Goal: Transaction & Acquisition: Purchase product/service

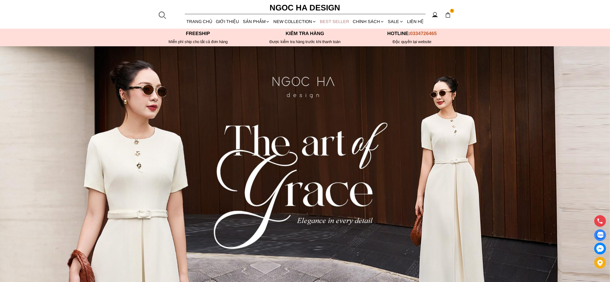
click at [324, 22] on link "BEST SELLER" at bounding box center [334, 21] width 33 height 14
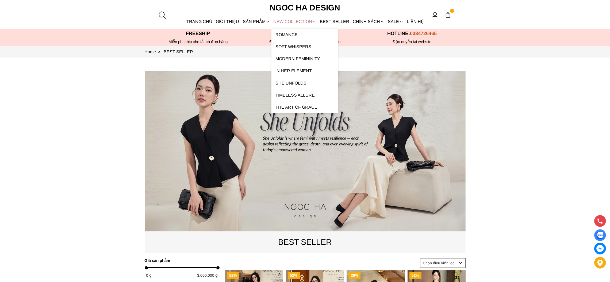
click at [281, 20] on link "NEW COLLECTION" at bounding box center [294, 21] width 47 height 14
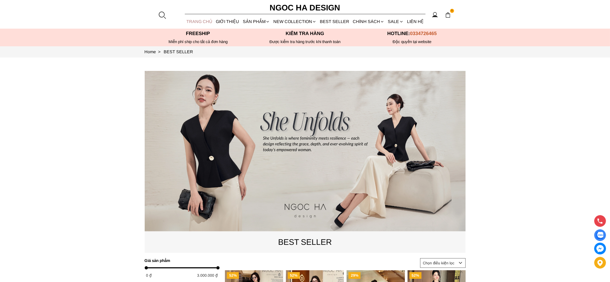
click at [198, 23] on link "TRANG CHỦ" at bounding box center [199, 21] width 29 height 14
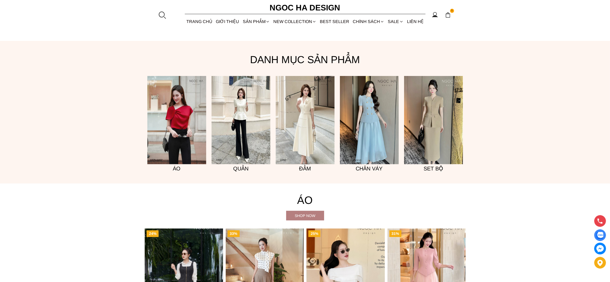
scroll to position [441, 0]
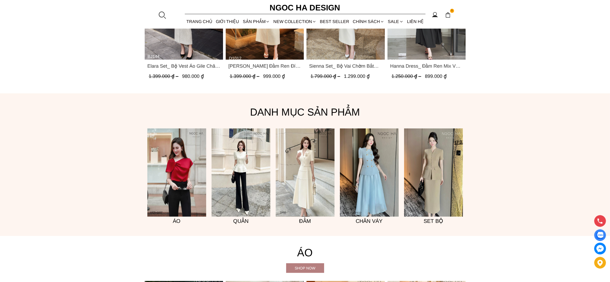
click at [509, 202] on section "Danh mục sản phẩm Đầm Set bộ Áo Quần Chân váy" at bounding box center [305, 164] width 610 height 143
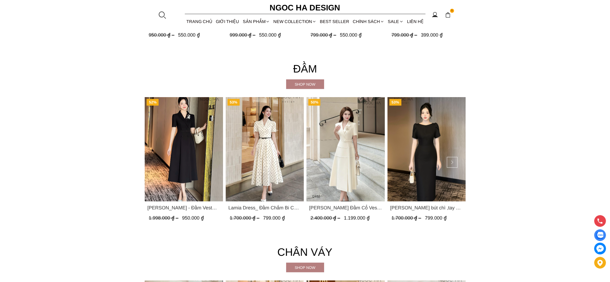
scroll to position [1083, 0]
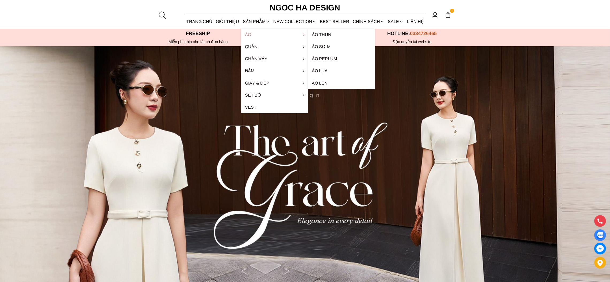
click at [252, 36] on link "Áo" at bounding box center [274, 35] width 67 height 12
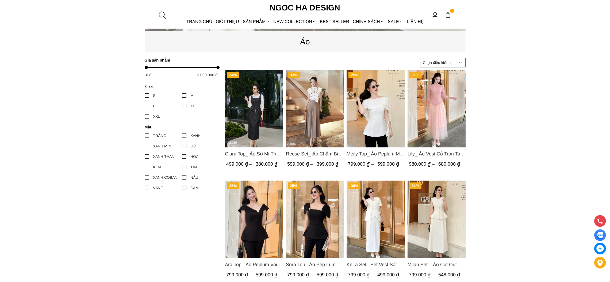
click at [386, 128] on img "Product image - Meily Top_ Áo Peplum Mix Choàng Vai Vải Tơ Màu Trắng A1086" at bounding box center [376, 109] width 58 height 78
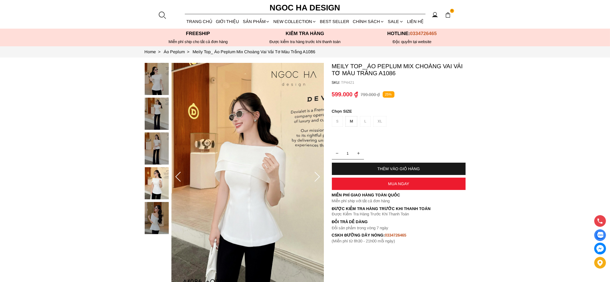
click at [410, 169] on div "THÊM VÀO GIỎ HÀNG" at bounding box center [399, 168] width 134 height 5
click at [354, 123] on div "M" at bounding box center [351, 121] width 12 height 10
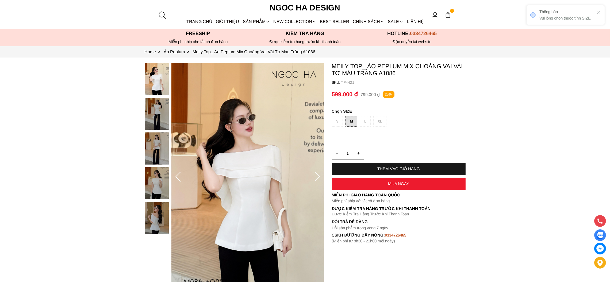
click at [404, 165] on div "THÊM VÀO GIỎ HÀNG" at bounding box center [399, 169] width 134 height 12
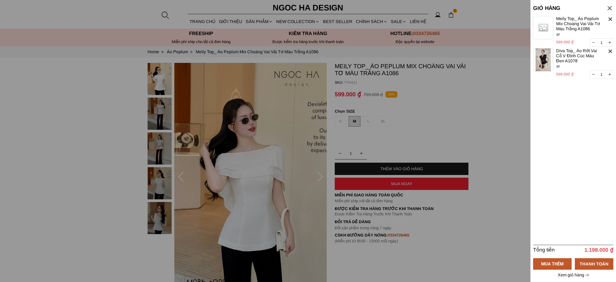
click at [582, 277] on p "Xem giỏ hàng ->" at bounding box center [573, 274] width 33 height 5
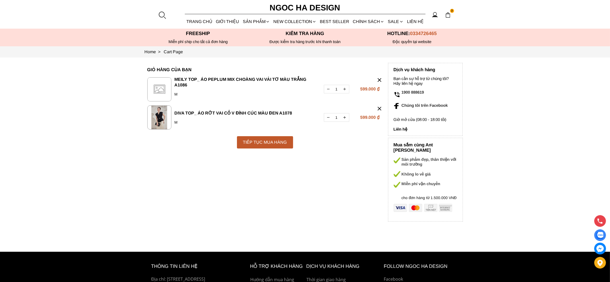
click at [378, 79] on div at bounding box center [379, 80] width 6 height 6
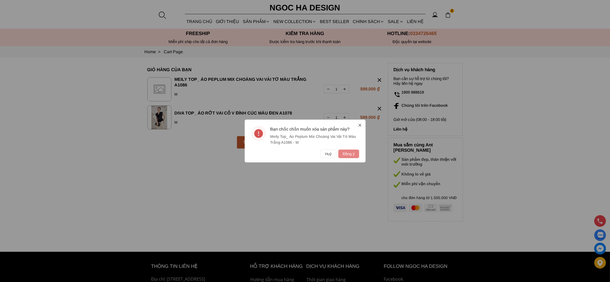
click at [349, 154] on button "Đồng ý" at bounding box center [348, 153] width 21 height 9
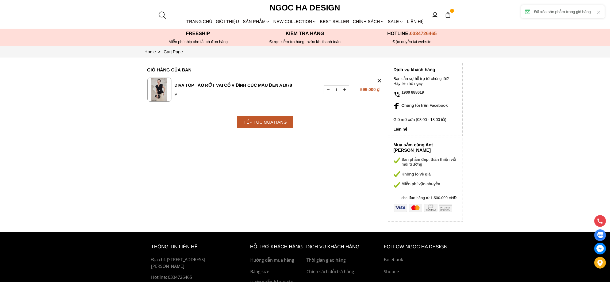
click at [379, 79] on div at bounding box center [379, 81] width 6 height 6
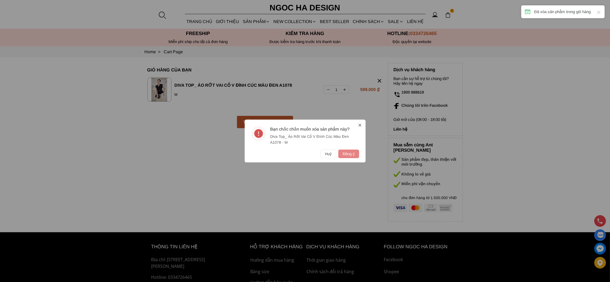
click at [348, 154] on button "Đồng ý" at bounding box center [348, 153] width 21 height 9
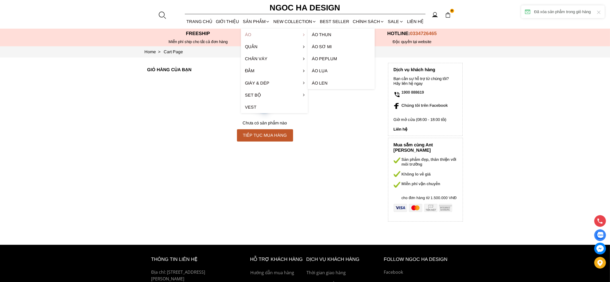
click at [250, 32] on link "Áo" at bounding box center [274, 35] width 67 height 12
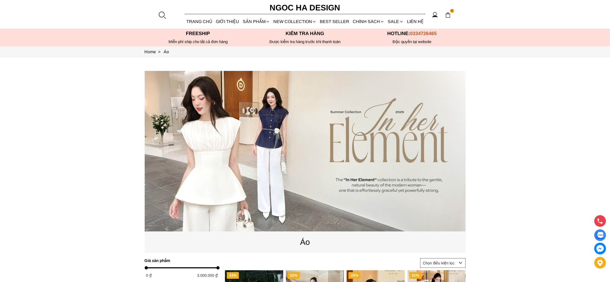
scroll to position [240, 0]
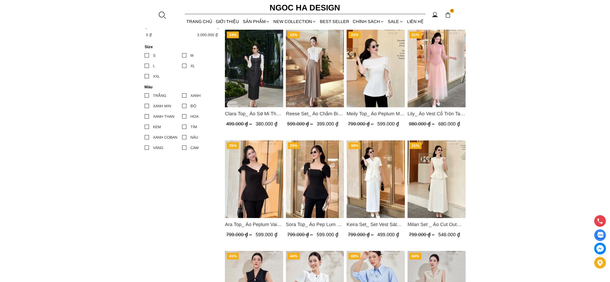
click at [441, 79] on img "Product image - Lily_ Áo Vest Cổ Tròn Tay Lừng Mix Chân Váy Lưới Màu Hồng A1082…" at bounding box center [436, 69] width 58 height 78
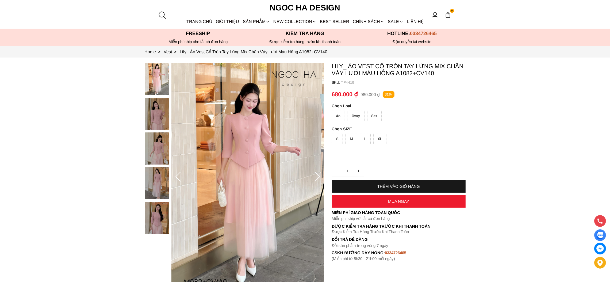
click at [354, 140] on div "M" at bounding box center [351, 139] width 12 height 10
click at [338, 114] on div "Áo" at bounding box center [338, 116] width 13 height 10
click at [397, 186] on div "THÊM VÀO GIỎ HÀNG" at bounding box center [399, 186] width 134 height 5
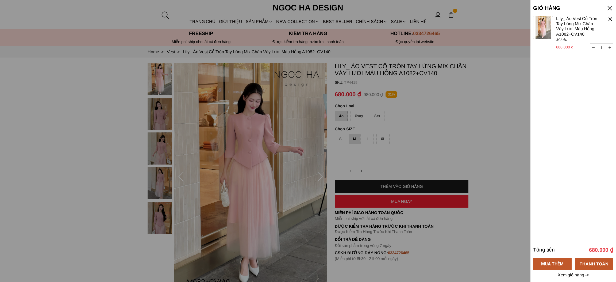
click at [571, 276] on p "Xem giỏ hàng ->" at bounding box center [573, 274] width 33 height 5
